Goal: Transaction & Acquisition: Purchase product/service

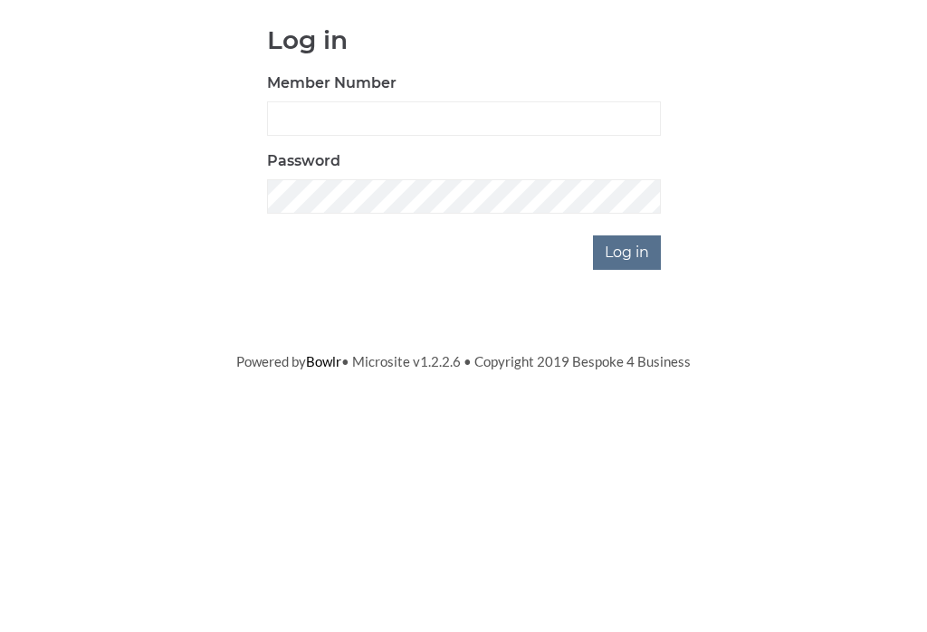
scroll to position [179, 0]
type input "0956"
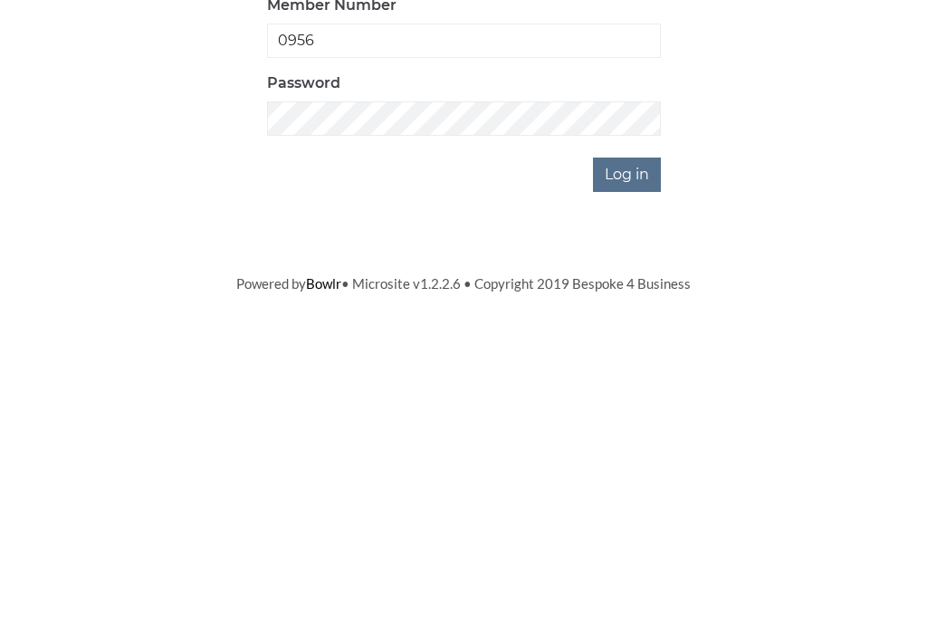
click at [637, 415] on input "Log in" at bounding box center [627, 432] width 68 height 34
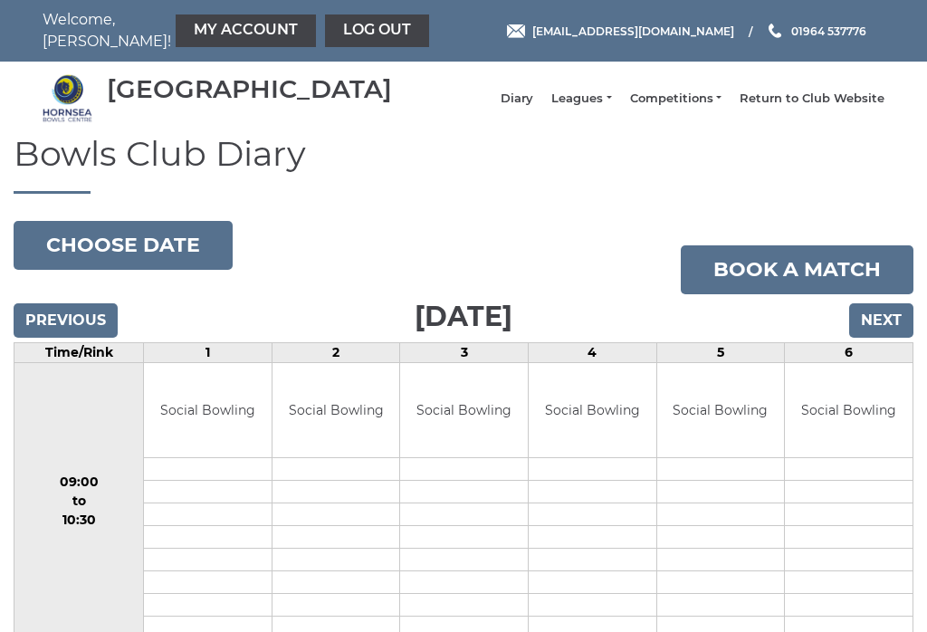
click at [193, 36] on link "My Account" at bounding box center [246, 30] width 140 height 33
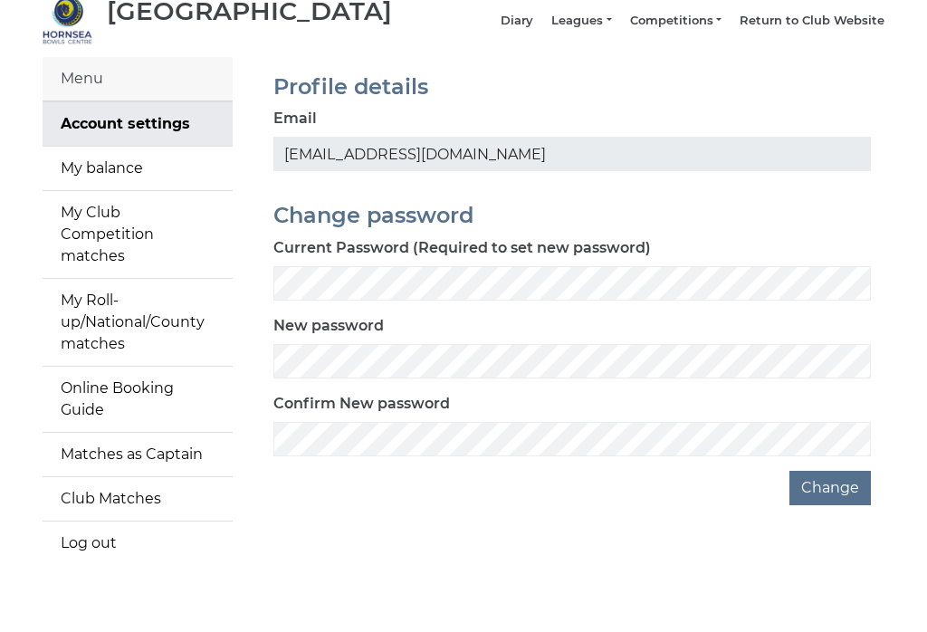
scroll to position [70, 0]
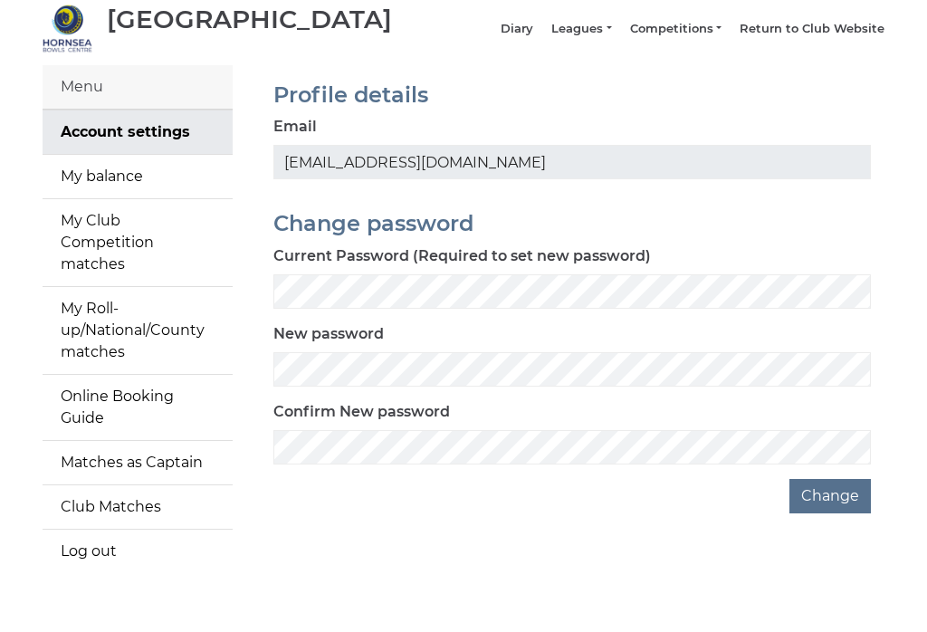
click at [110, 186] on link "My balance" at bounding box center [138, 176] width 190 height 43
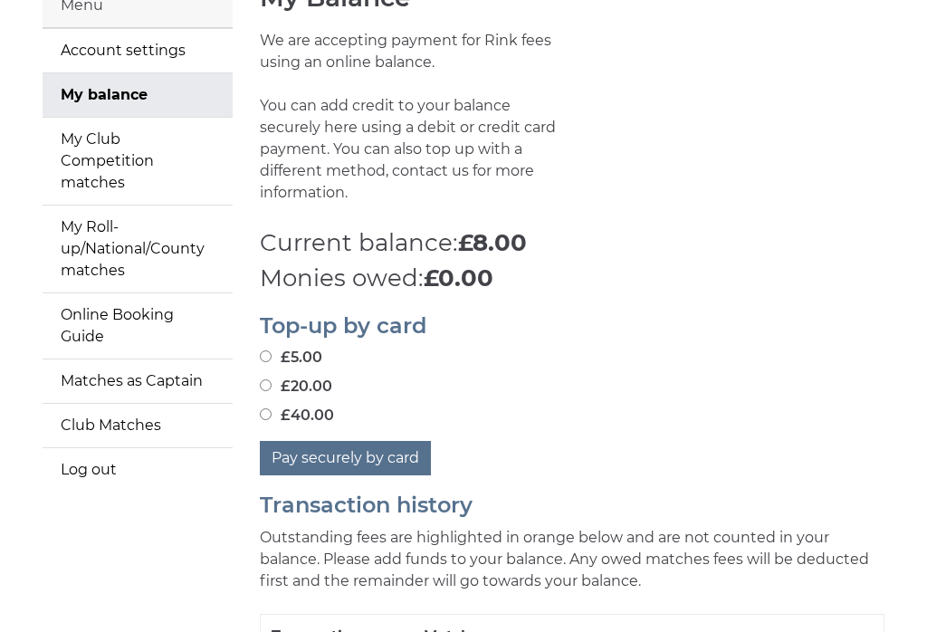
scroll to position [177, 0]
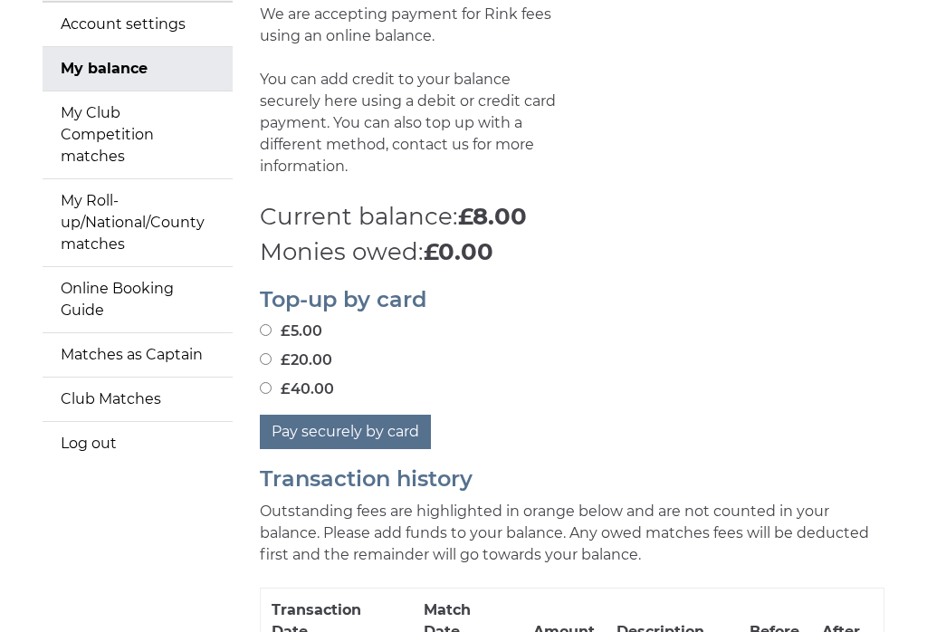
click at [261, 324] on input "£5.00" at bounding box center [266, 330] width 12 height 12
radio input "true"
click at [269, 324] on input "£5.00" at bounding box center [266, 330] width 12 height 12
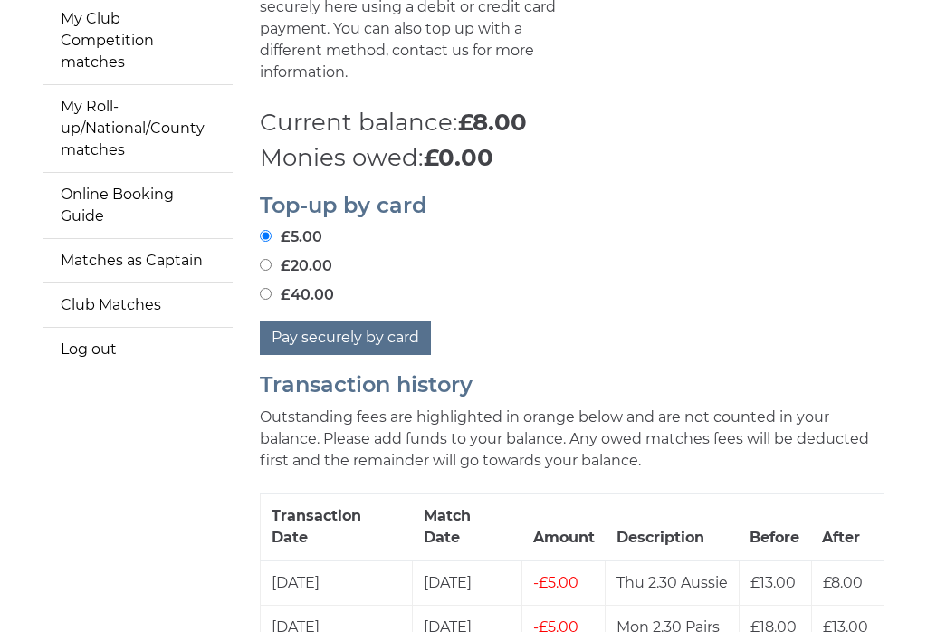
click at [372, 328] on button "Pay securely by card" at bounding box center [345, 338] width 171 height 34
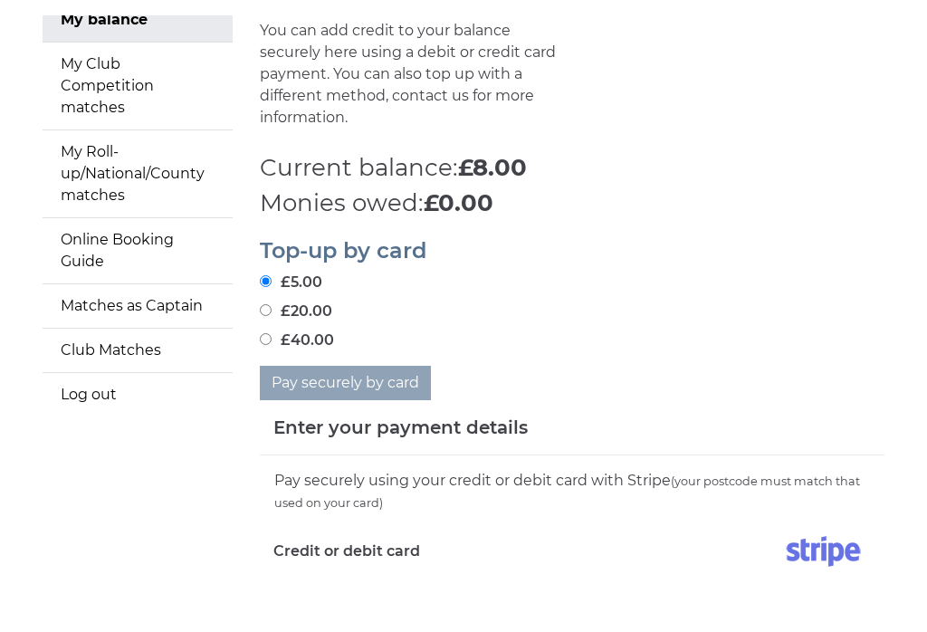
scroll to position [271, 0]
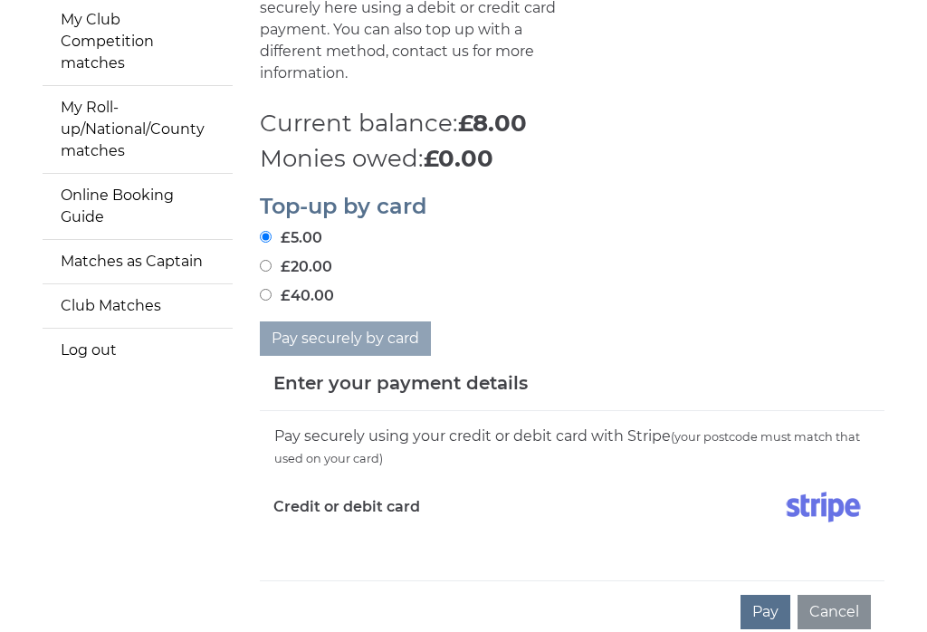
click at [771, 604] on button "Pay" at bounding box center [765, 612] width 50 height 34
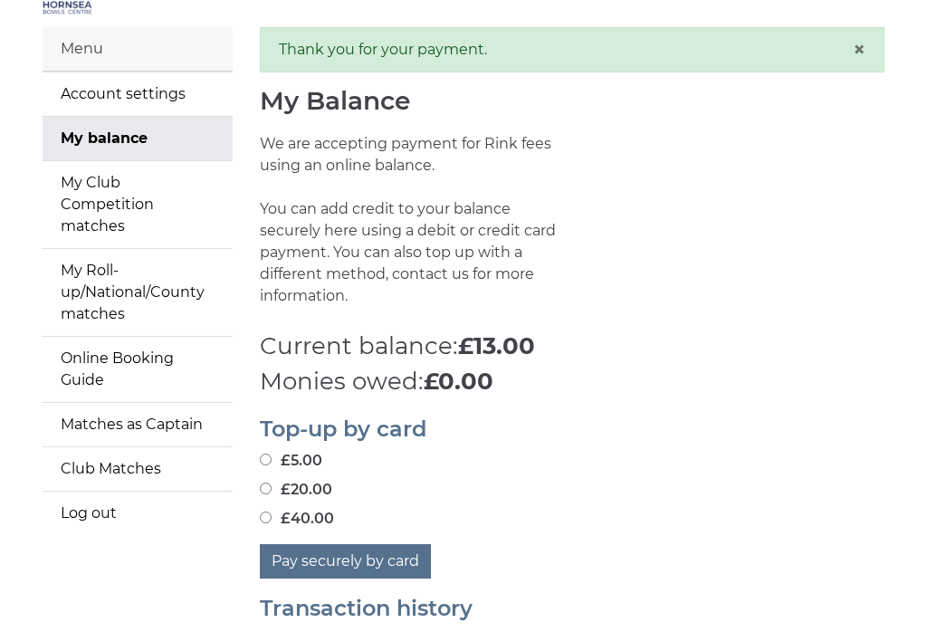
scroll to position [62, 0]
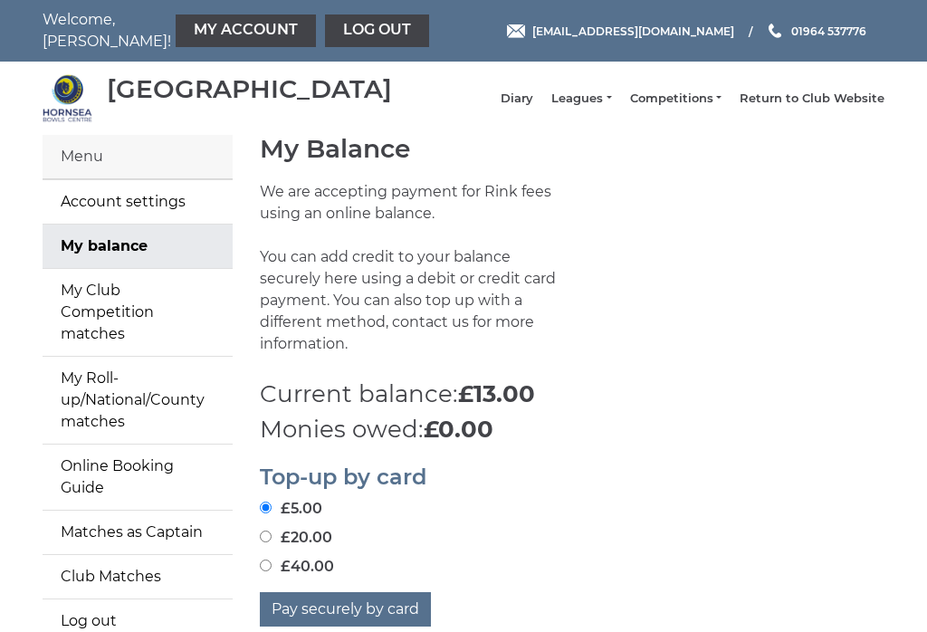
click at [608, 107] on link "Leagues" at bounding box center [581, 99] width 60 height 16
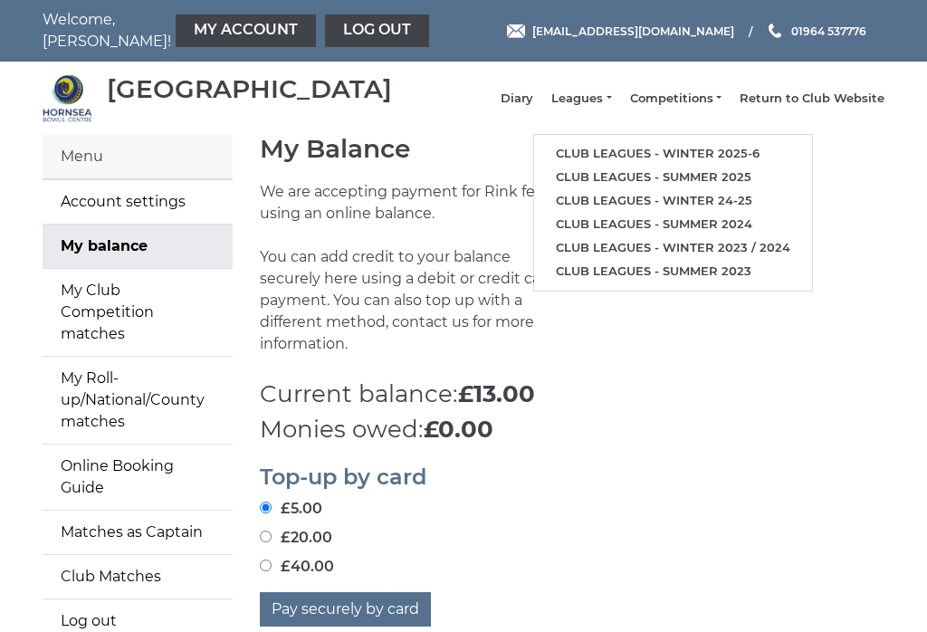
click at [724, 161] on link "Club leagues - Winter 2025-6" at bounding box center [673, 154] width 278 height 24
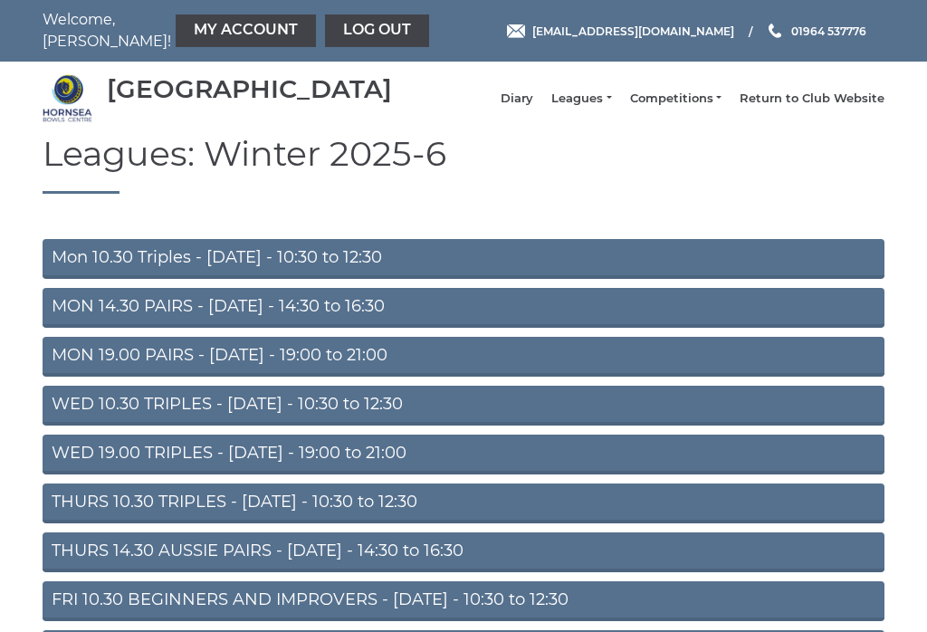
click at [272, 315] on link "MON 14.30 PAIRS - [DATE] - 14:30 to 16:30" at bounding box center [464, 308] width 842 height 40
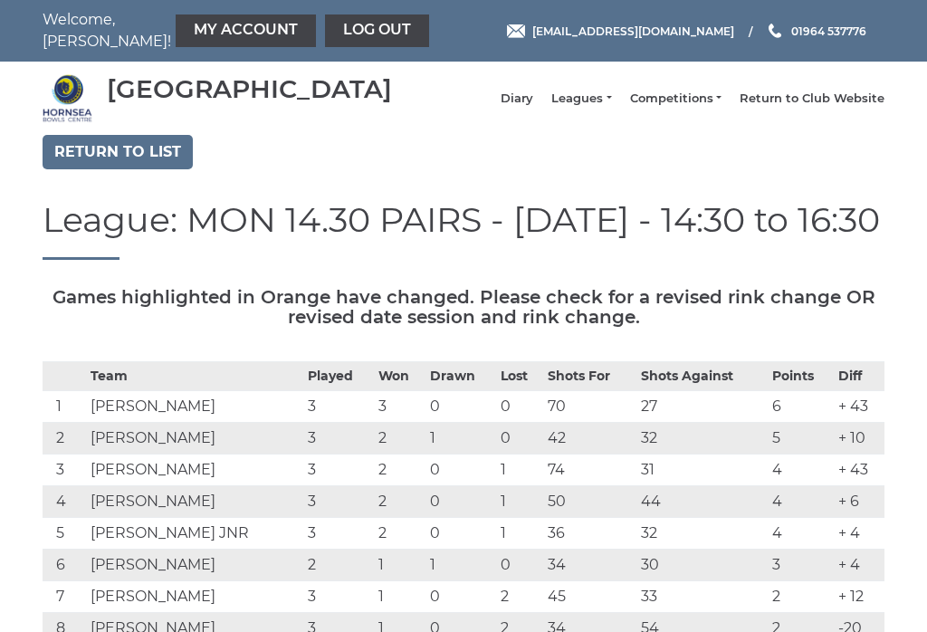
click at [533, 107] on link "Diary" at bounding box center [517, 99] width 33 height 16
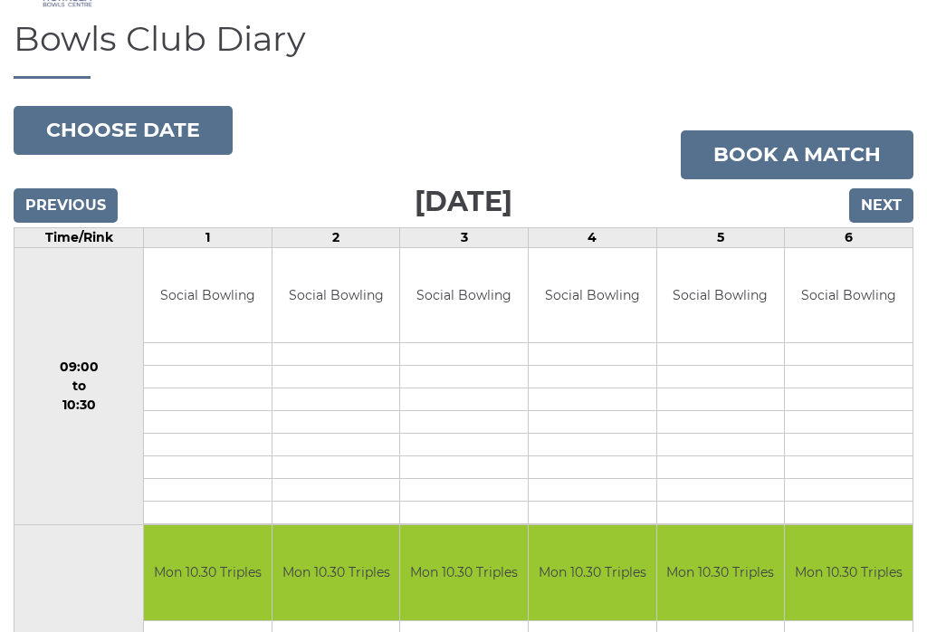
scroll to position [115, 0]
